Goal: Task Accomplishment & Management: Use online tool/utility

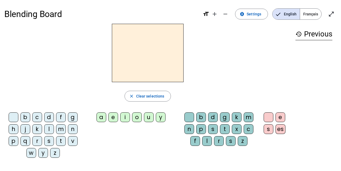
click at [311, 15] on span "Français" at bounding box center [310, 14] width 21 height 11
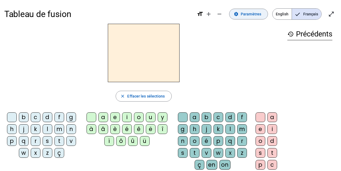
click at [248, 16] on span "Paramètres" at bounding box center [251, 14] width 20 height 6
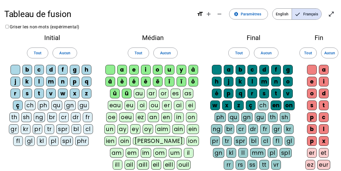
click at [110, 82] on div "â" at bounding box center [110, 82] width 10 height 10
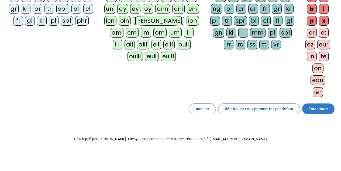
click at [315, 107] on span "Enregistrer" at bounding box center [318, 108] width 19 height 6
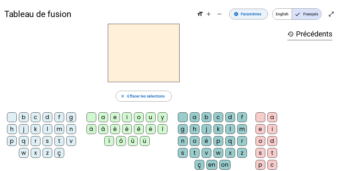
click at [259, 17] on span "Paramètres" at bounding box center [251, 14] width 20 height 6
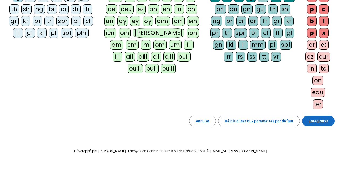
click at [315, 123] on span "Enregistrer" at bounding box center [318, 121] width 19 height 6
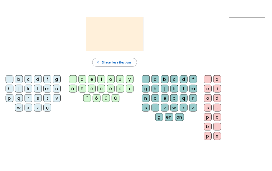
scroll to position [17, 0]
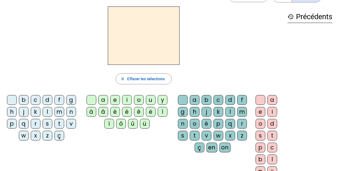
click at [103, 111] on div "â" at bounding box center [103, 112] width 10 height 10
click at [180, 112] on div "g" at bounding box center [183, 112] width 10 height 10
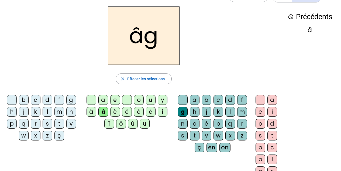
click at [261, 110] on div "e" at bounding box center [260, 112] width 10 height 10
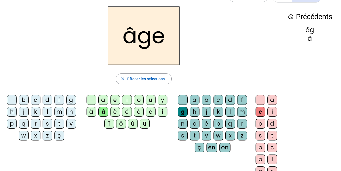
click at [103, 100] on div "a" at bounding box center [103, 100] width 10 height 10
click at [8, 122] on div "p" at bounding box center [12, 124] width 10 height 10
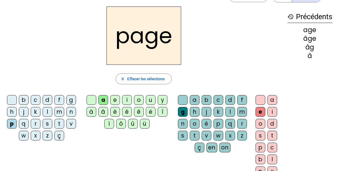
click at [10, 125] on div "p" at bounding box center [12, 124] width 10 height 10
click at [105, 110] on div "â" at bounding box center [103, 112] width 10 height 10
click at [12, 125] on div "p" at bounding box center [12, 124] width 10 height 10
click at [12, 99] on div at bounding box center [12, 100] width 10 height 10
